Goal: Information Seeking & Learning: Learn about a topic

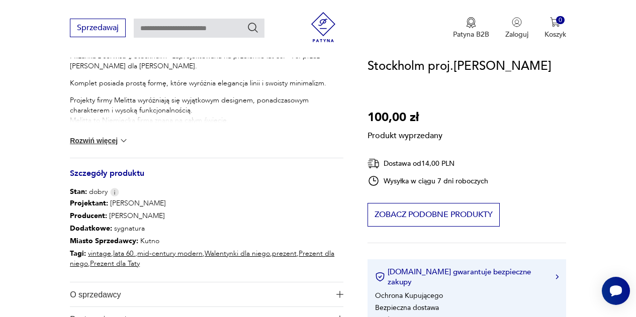
scroll to position [352, 0]
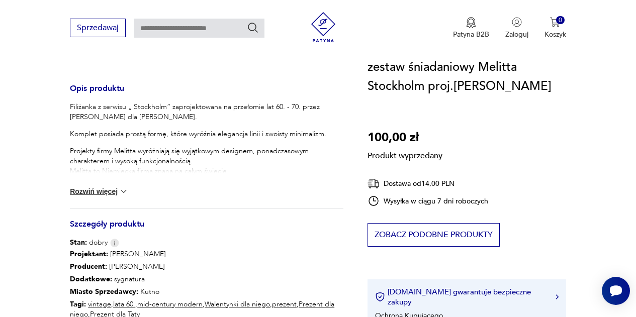
click at [96, 189] on button "Rozwiń więcej" at bounding box center [99, 191] width 58 height 10
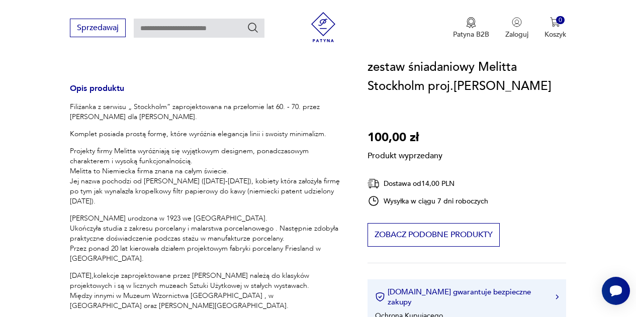
click at [175, 106] on p "Filiżanka z serwisu „ Stockholm” zaprojektowana na przełomie lat 60. - 70. prze…" at bounding box center [206, 112] width 273 height 20
drag, startPoint x: 171, startPoint y: 105, endPoint x: 296, endPoint y: 107, distance: 125.1
click at [296, 107] on p "Filiżanka z serwisu „ Stockholm” zaprojektowana na przełomie lat 60. - 70. prze…" at bounding box center [206, 112] width 273 height 20
copy p "zaprojektowana na przełomie lat 60. - 70"
drag, startPoint x: 71, startPoint y: 150, endPoint x: 124, endPoint y: 203, distance: 74.6
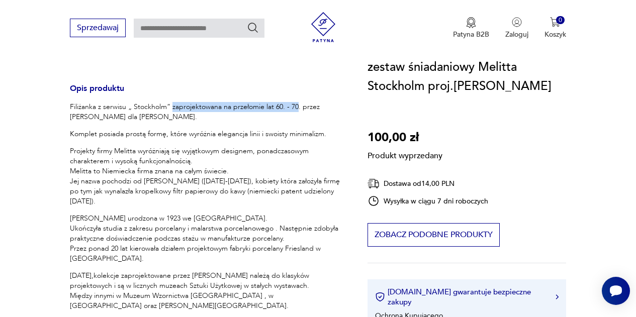
click at [124, 203] on p "Projekty firmy Melitta wyróżniają się wyjątkowym designem, ponadczasowym charak…" at bounding box center [206, 176] width 273 height 60
copy p "Projekty firmy Melitta wyróżniają się wyjątkowym designem, ponadczasowym charak…"
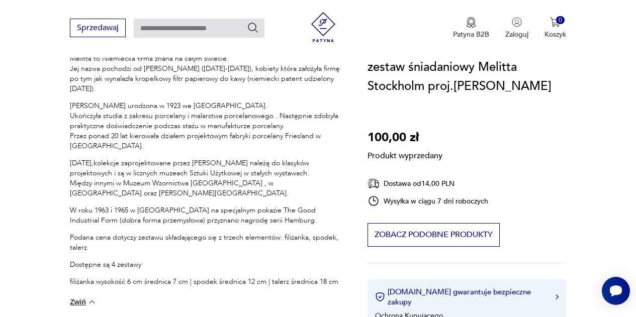
scroll to position [452, 0]
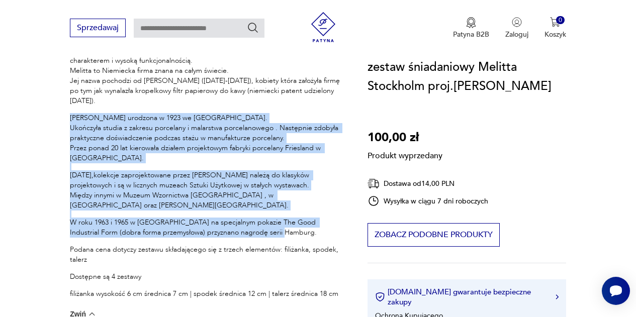
drag, startPoint x: 70, startPoint y: 116, endPoint x: 264, endPoint y: 235, distance: 227.6
click at [264, 235] on div "Filiżanka z serwisu „ Stockholm” zaprojektowana na przełomie lat 60. - 70. prze…" at bounding box center [206, 150] width 273 height 297
copy div "[PERSON_NAME] urodzona w 1923 we [GEOGRAPHIC_DATA]. Ukończyła studia z zakresu …"
